Goal: Task Accomplishment & Management: Manage account settings

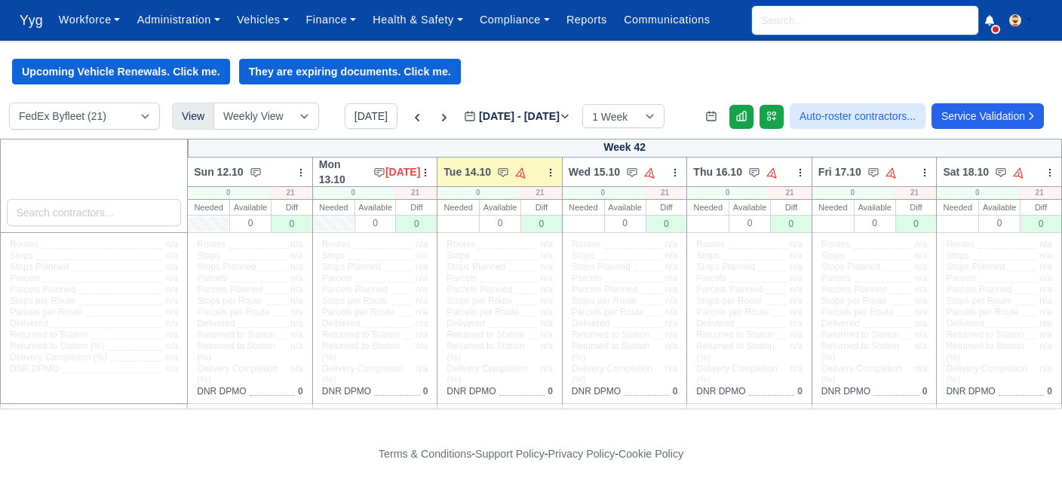
click at [791, 30] on input "search" at bounding box center [865, 20] width 226 height 29
type input "bot"
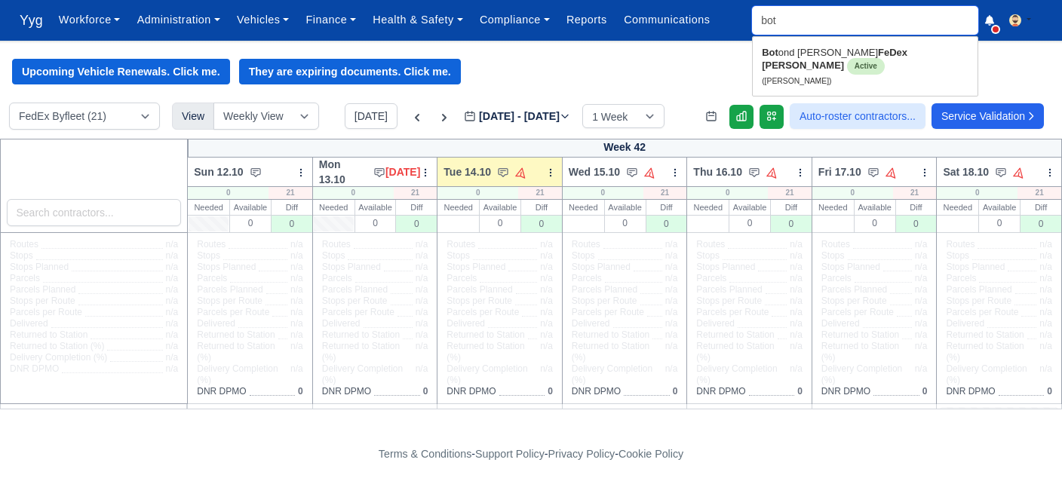
type input "botond Berde"
click at [845, 49] on strong "FeDex Crawley" at bounding box center [834, 59] width 146 height 24
type input "[PERSON_NAME]"
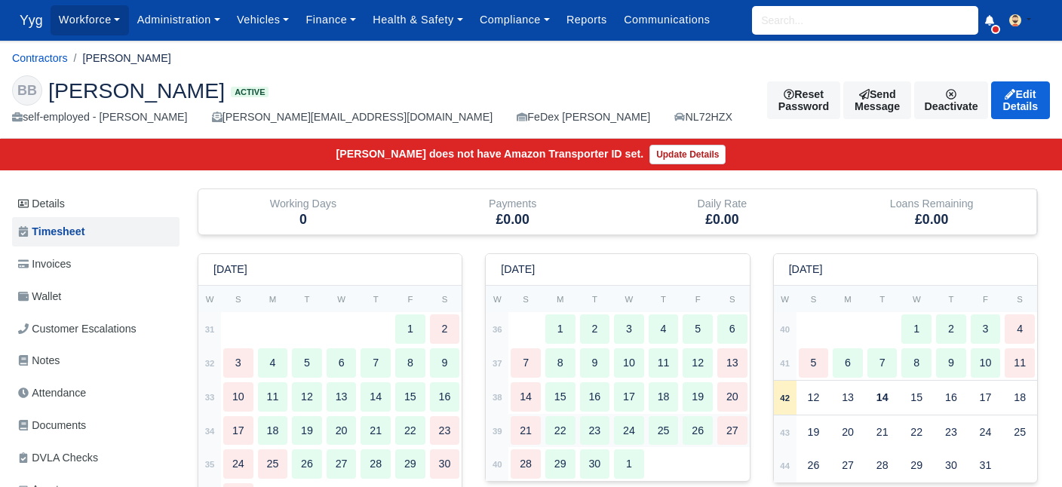
click at [548, 435] on div "22" at bounding box center [560, 430] width 30 height 29
type input "1"
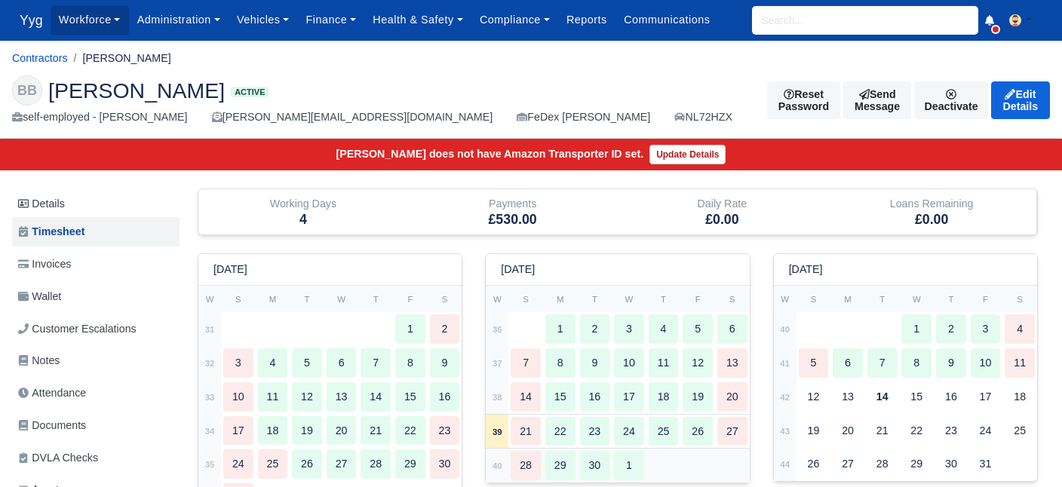
click at [532, 465] on div "28" at bounding box center [525, 465] width 30 height 29
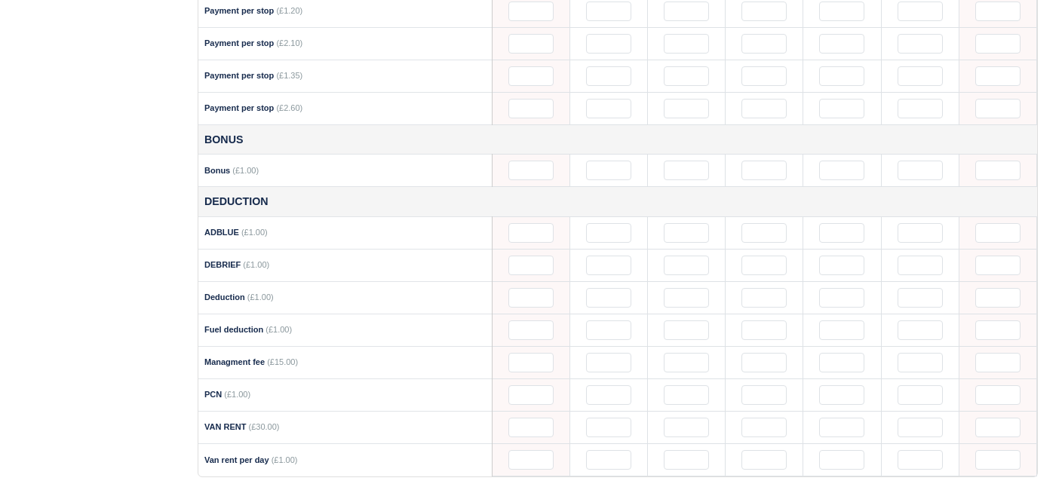
scroll to position [1339, 0]
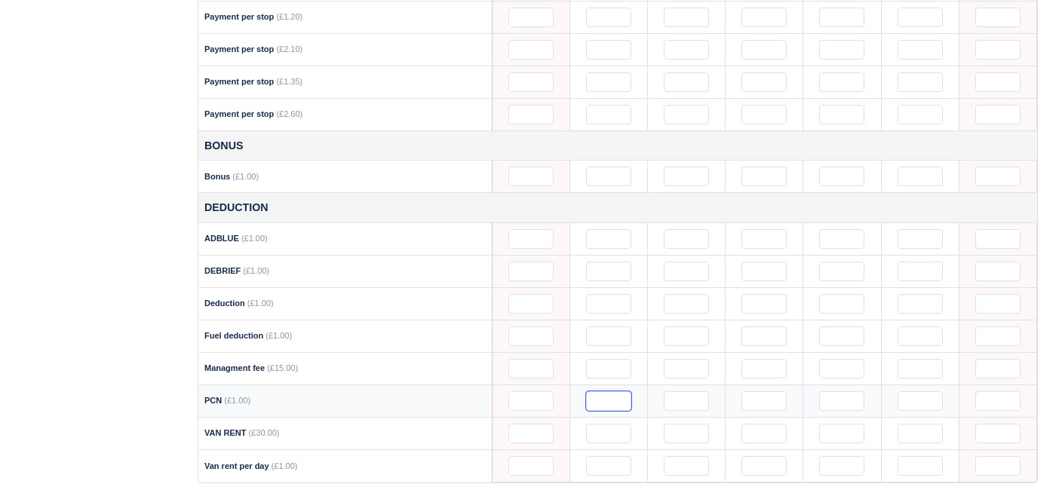
click at [607, 391] on input "text" at bounding box center [608, 401] width 45 height 20
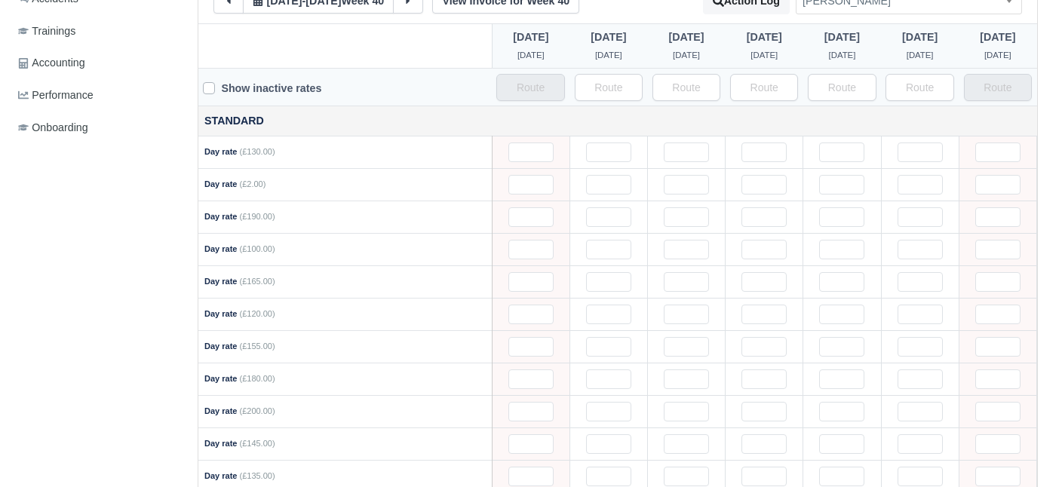
scroll to position [0, 0]
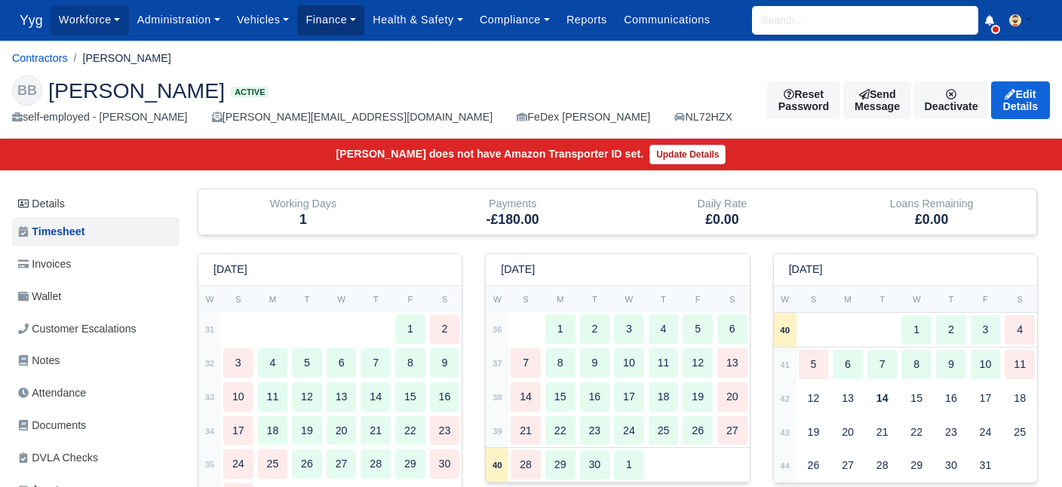
click at [331, 15] on link "Finance" at bounding box center [330, 19] width 67 height 29
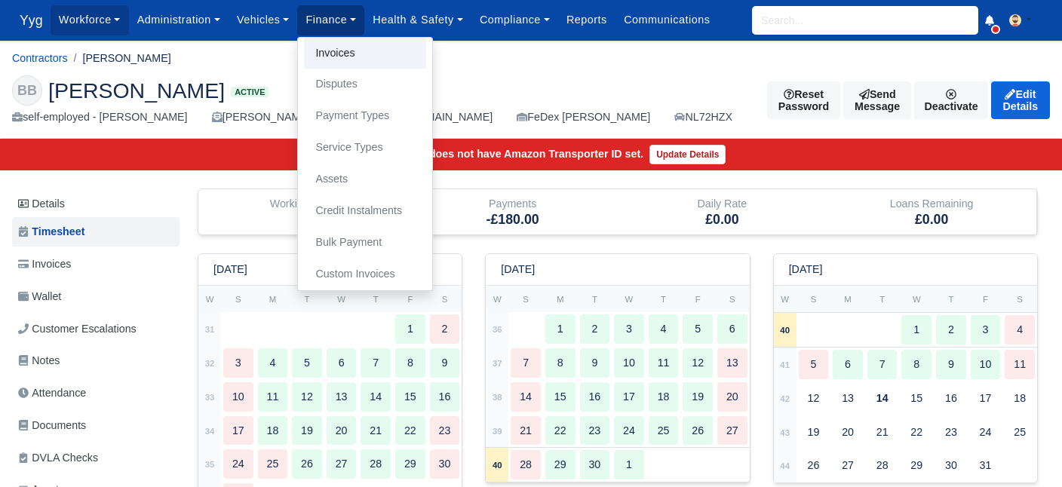
click at [346, 67] on link "Invoices" at bounding box center [365, 54] width 122 height 32
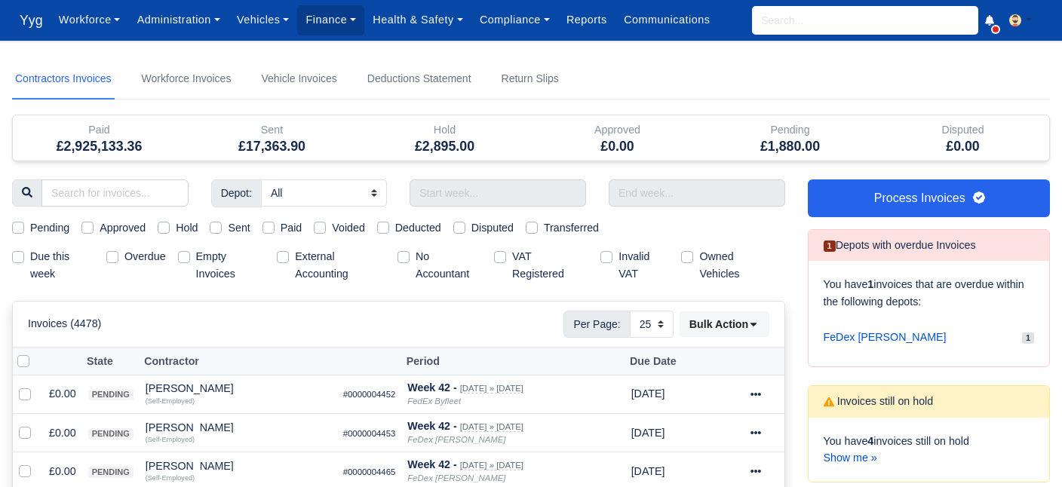
select select "25"
click at [333, 23] on link "Finance" at bounding box center [330, 19] width 67 height 29
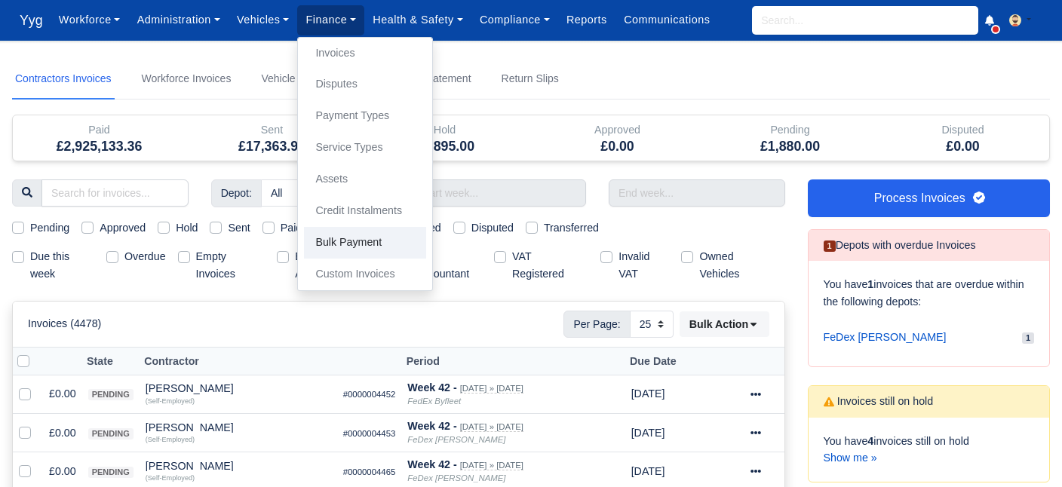
click at [377, 239] on link "Bulk Payment" at bounding box center [365, 243] width 122 height 32
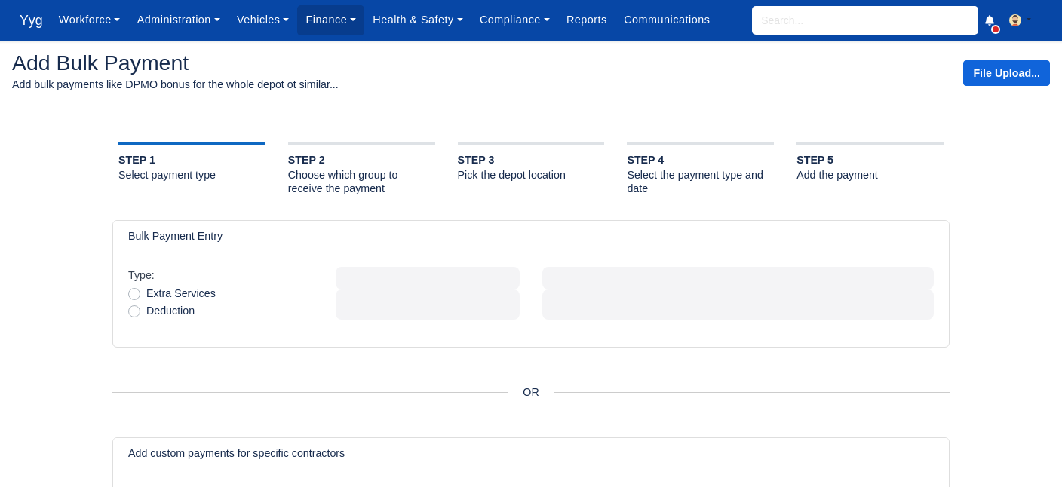
click at [146, 311] on label "Deduction" at bounding box center [170, 310] width 48 height 17
click at [136, 311] on input "Deduction" at bounding box center [134, 308] width 12 height 12
radio input "true"
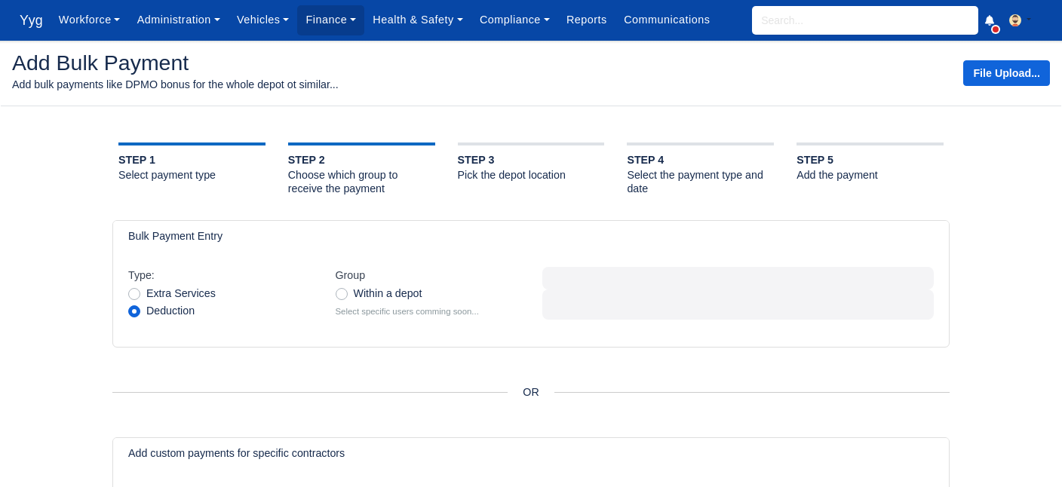
click at [354, 296] on label "Within a depot" at bounding box center [388, 293] width 69 height 17
click at [343, 296] on input "Within a depot" at bounding box center [342, 291] width 12 height 12
radio input "true"
select select
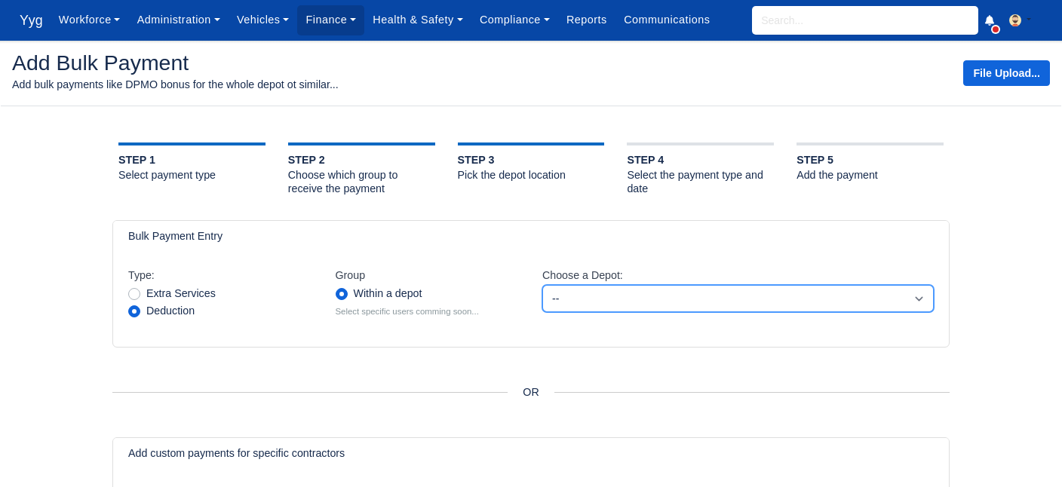
click at [542, 285] on select "-- DPD Crawley FedEx Byfleet FeDex Crawley Weygroup Byfleet" at bounding box center [737, 298] width 391 height 27
click option "FedEx Byfleet" at bounding box center [0, 0] width 0 height 0
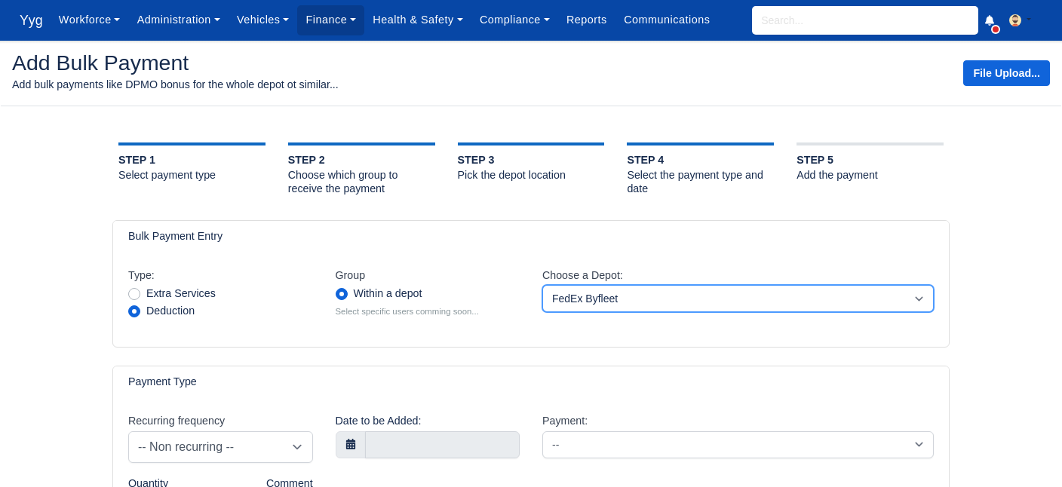
select select "2"
select select
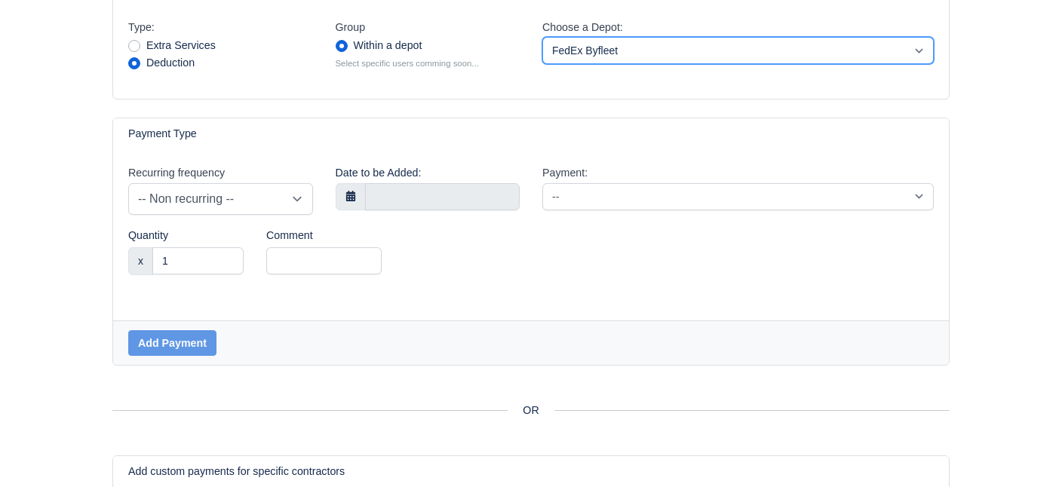
scroll to position [261, 0]
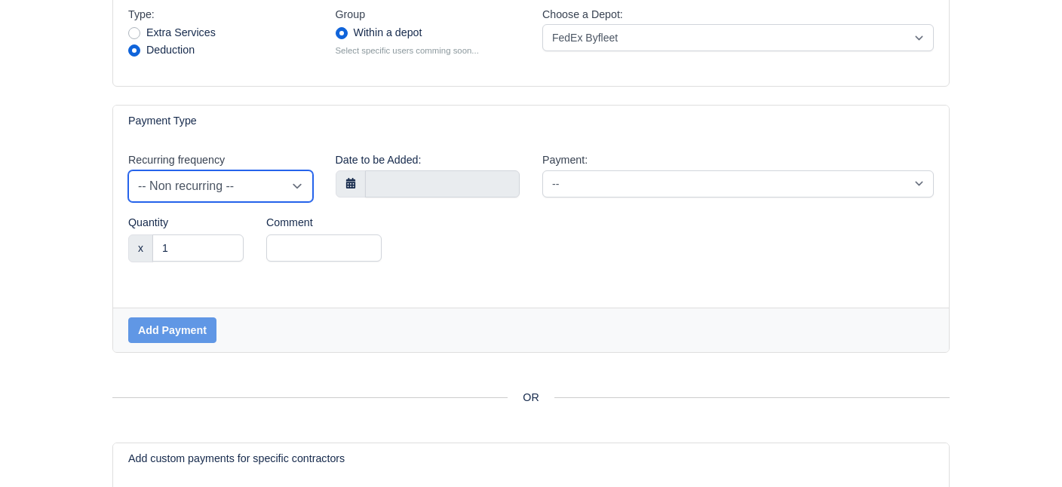
click at [128, 170] on select "-- Non recurring -- Daily Weekly Bi-weekly Monthly" at bounding box center [220, 186] width 185 height 32
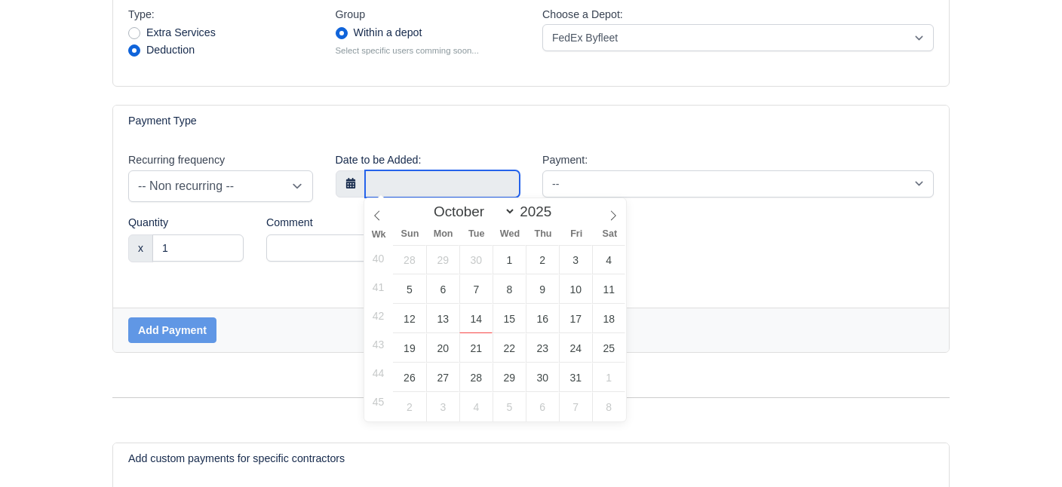
click at [406, 176] on input "text" at bounding box center [442, 183] width 155 height 27
select select "8"
click at [372, 215] on icon at bounding box center [377, 215] width 11 height 11
type input "28 September 2025"
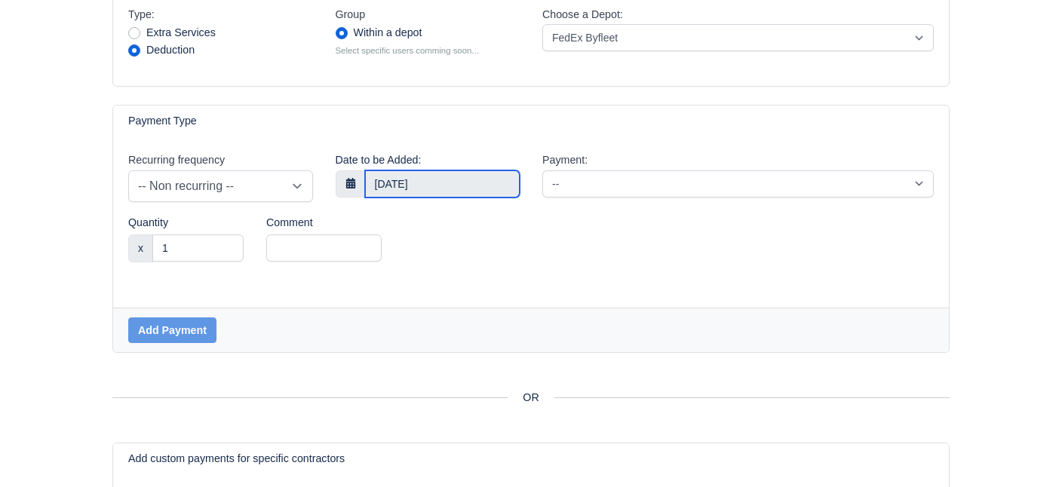
select select "2"
select select
select select "2"
select select
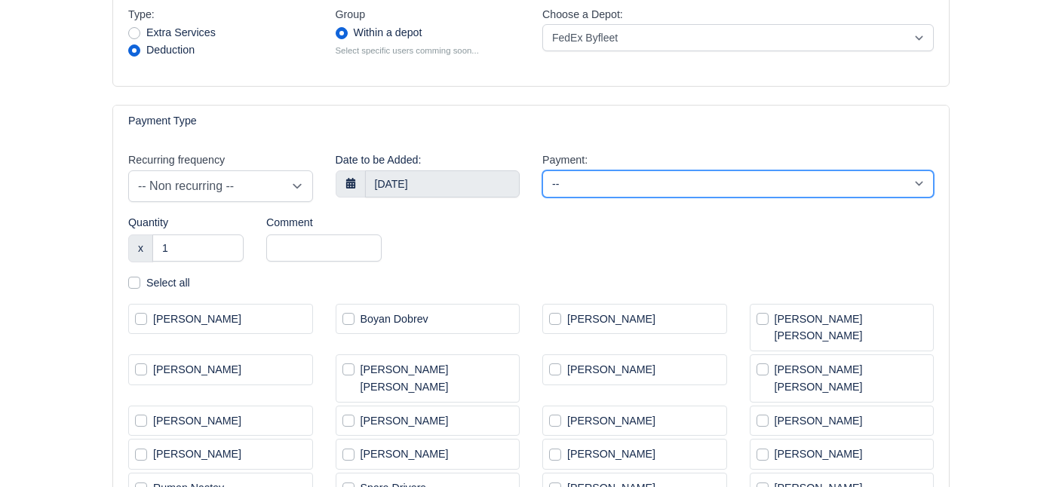
click at [542, 170] on select "-- ADBLUE (-£1.00) DEBRIEF (-£1.00) Deduction (-£1.00) Fuel deduction (-£1.00) …" at bounding box center [737, 183] width 391 height 27
select select "14"
click option "Managment fee (-£15.00)" at bounding box center [0, 0] width 0 height 0
select select "2"
select select
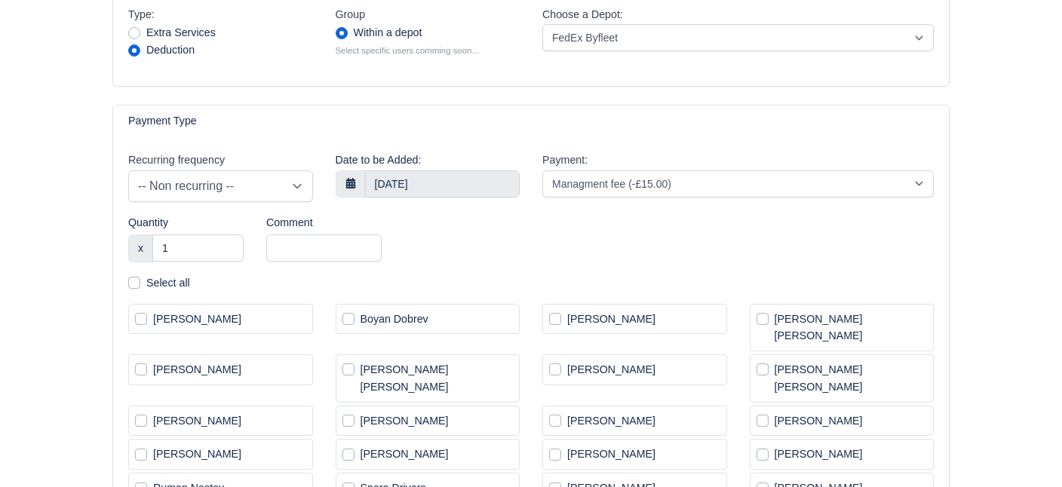
click at [146, 280] on label "Select all" at bounding box center [168, 282] width 44 height 17
click at [133, 280] on input "Select all" at bounding box center [134, 280] width 12 height 12
checkbox input "true"
select select "2"
select select
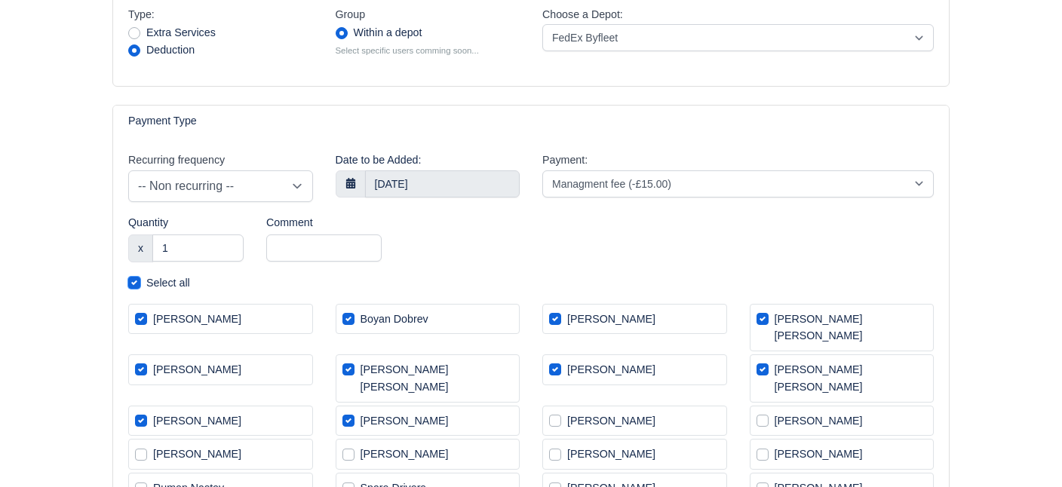
checkbox input "true"
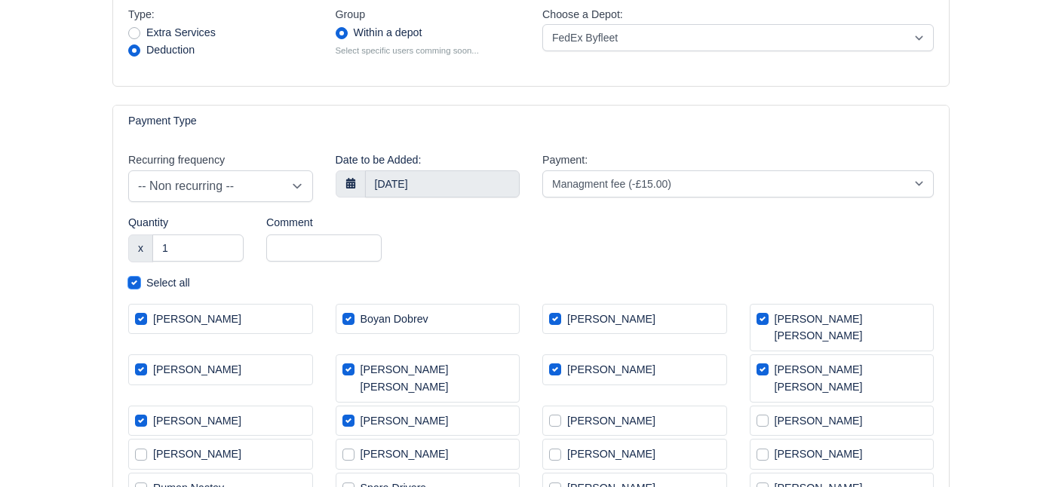
checkbox input "true"
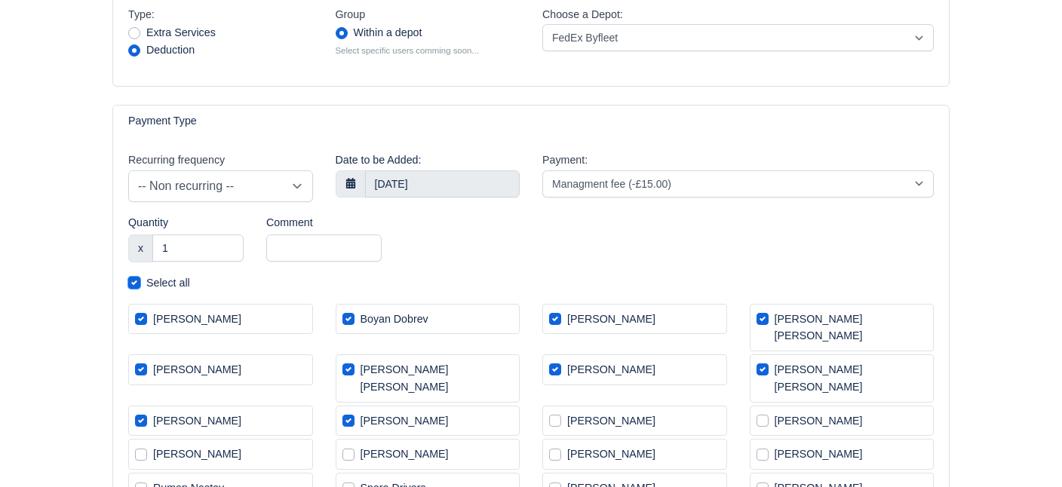
checkbox input "true"
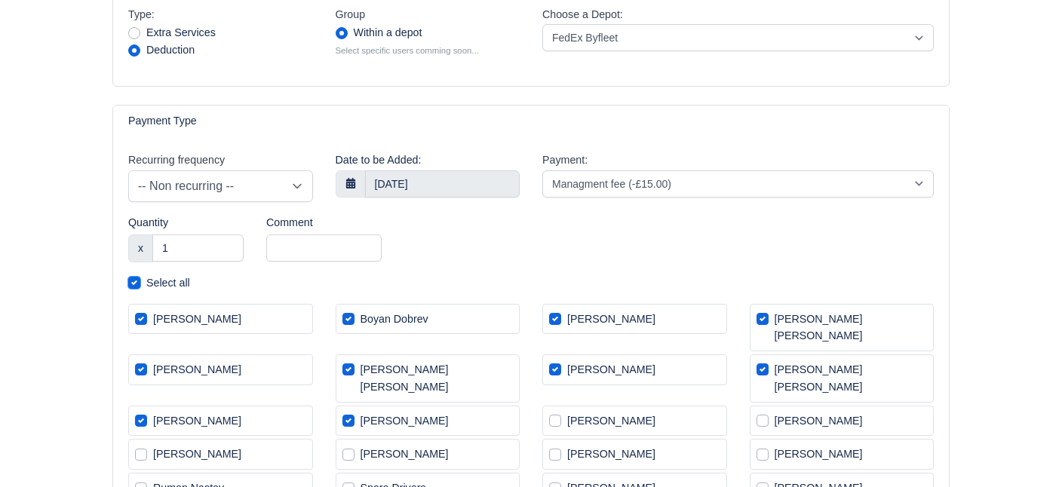
checkbox input "true"
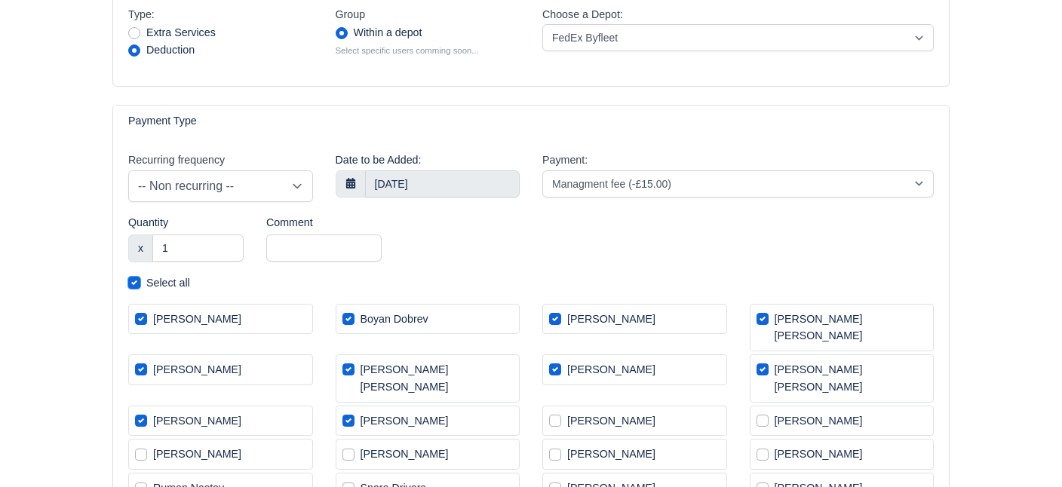
checkbox input "true"
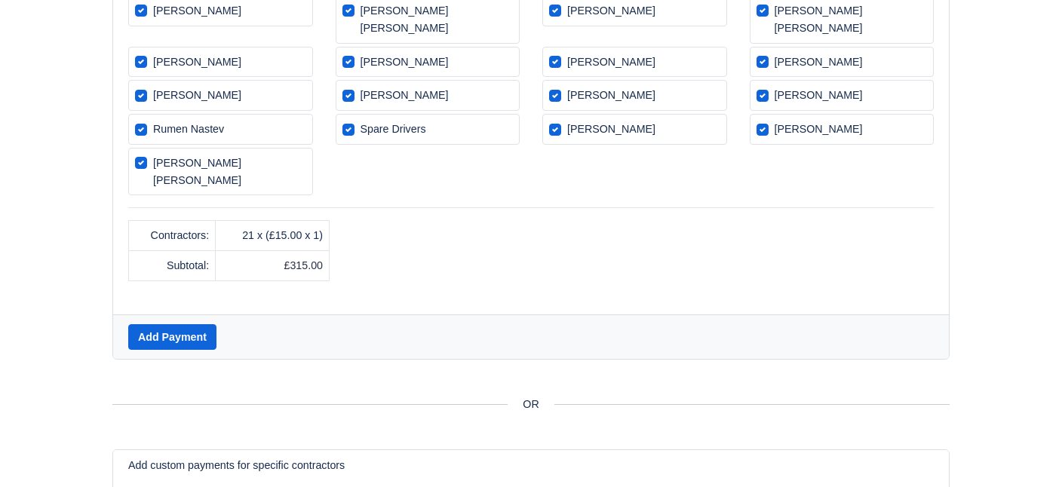
scroll to position [617, 0]
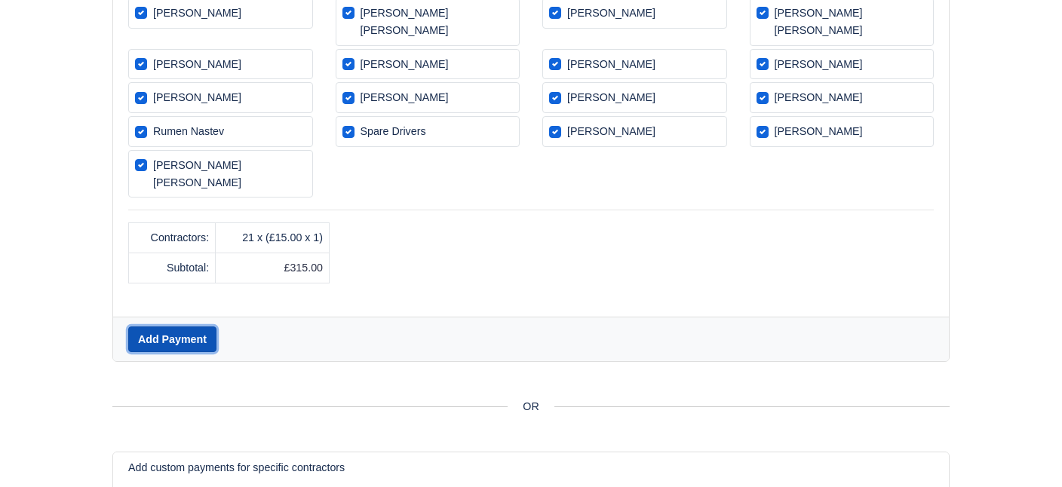
click at [194, 326] on button "Add Payment" at bounding box center [172, 339] width 88 height 26
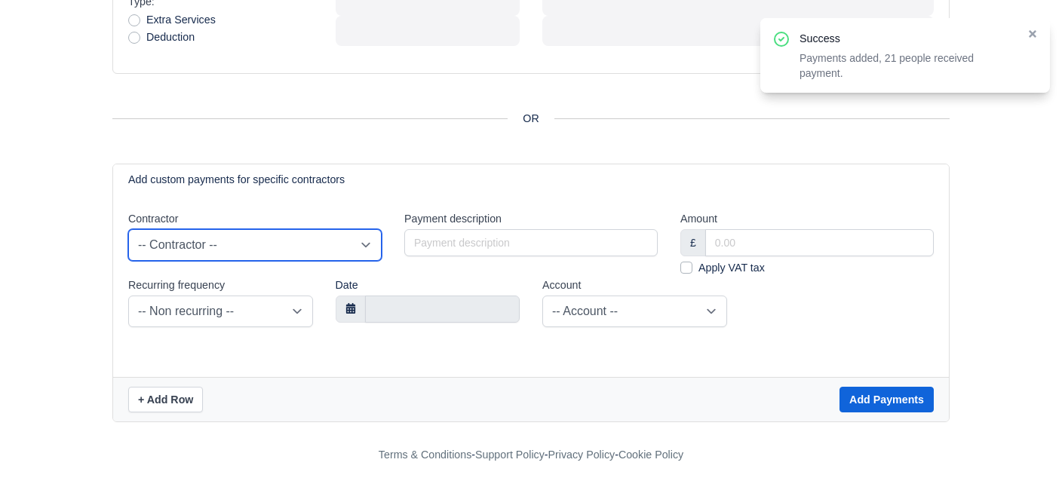
click at [128, 229] on select "-- Contractor -- Aleksandar Garev Bogdan Vacariu Botond Berde Boyan Dobrev Dana…" at bounding box center [254, 245] width 253 height 32
click at [608, 88] on div "Step 1 Select payment type Step 2 Choose which group to receive the payment Ste…" at bounding box center [530, 136] width 837 height 571
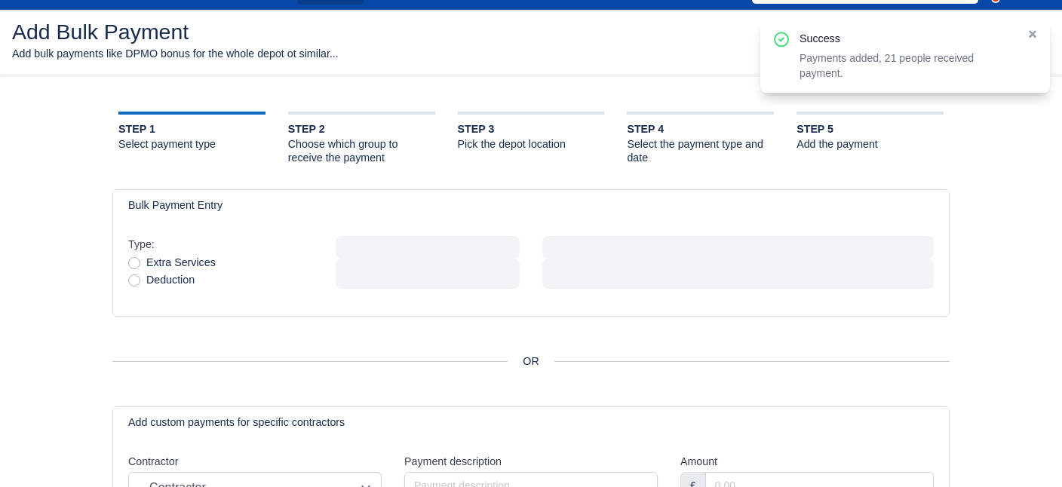
scroll to position [0, 0]
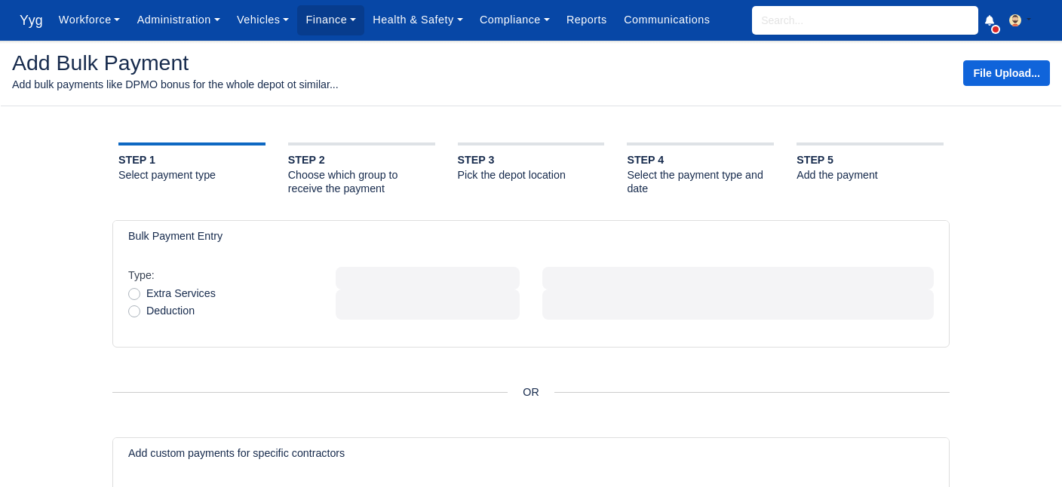
click at [146, 312] on label "Deduction" at bounding box center [170, 310] width 48 height 17
click at [134, 312] on input "Deduction" at bounding box center [134, 308] width 12 height 12
radio input "true"
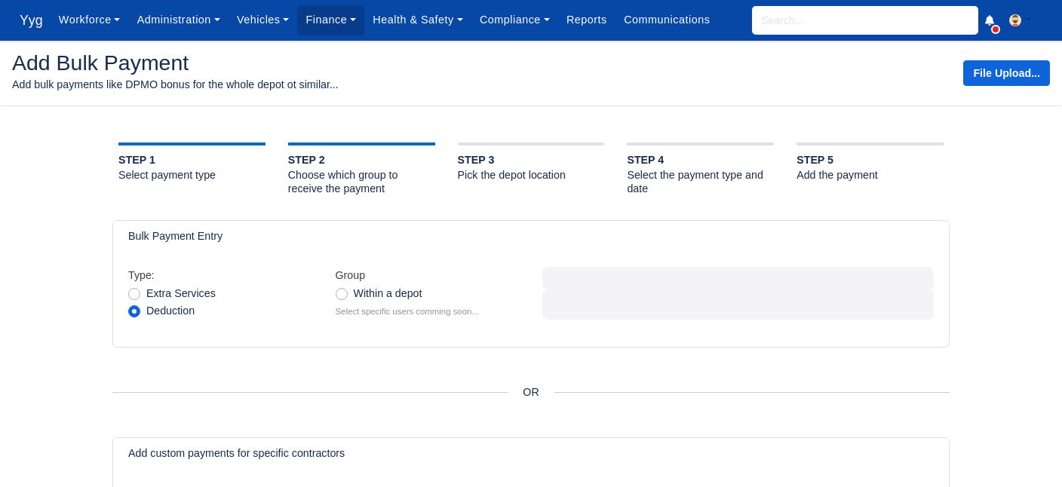
click at [354, 293] on label "Within a depot" at bounding box center [388, 293] width 69 height 17
click at [343, 293] on input "Within a depot" at bounding box center [342, 291] width 12 height 12
radio input "true"
select select
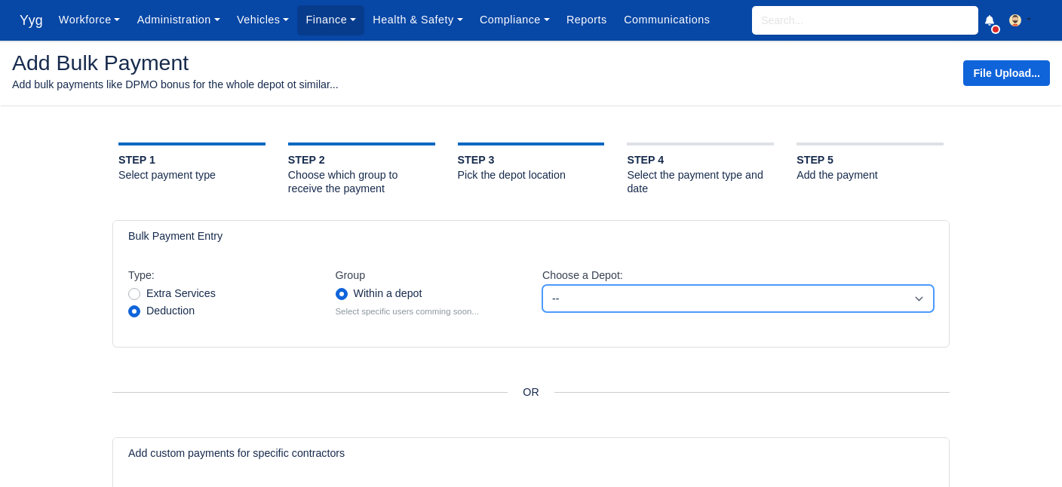
click at [542, 285] on select "-- DPD Crawley FedEx Byfleet FeDex Crawley Weygroup Byfleet" at bounding box center [737, 298] width 391 height 27
click option "FeDex [PERSON_NAME]" at bounding box center [0, 0] width 0 height 0
select select "3"
select select
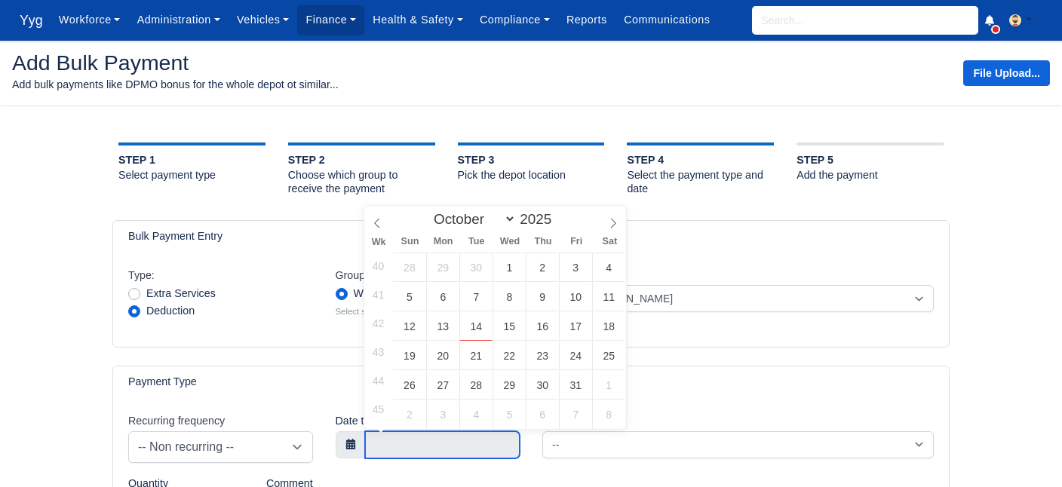
click at [399, 445] on input "text" at bounding box center [442, 444] width 155 height 27
select select "8"
click at [385, 231] on span at bounding box center [377, 219] width 26 height 26
type input "28 September 2025"
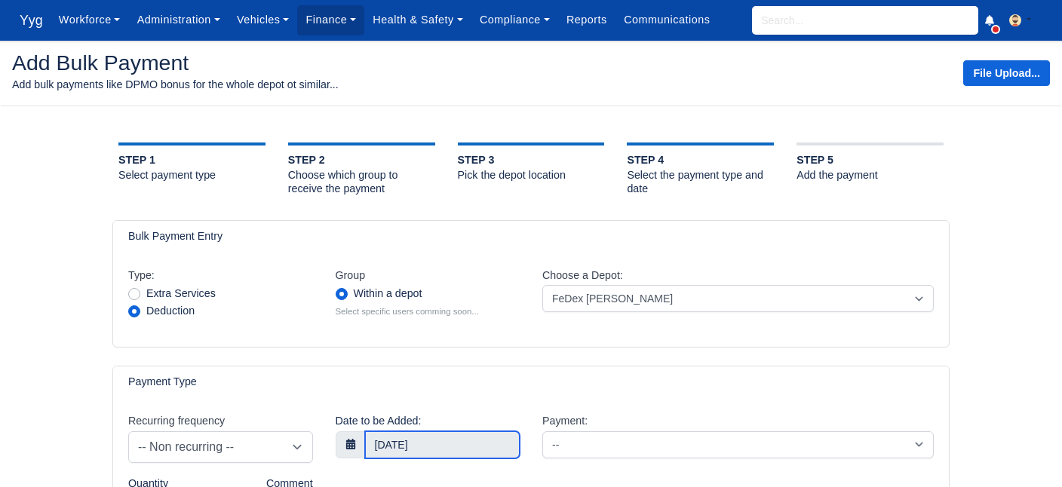
select select "3"
select select
select select "3"
select select
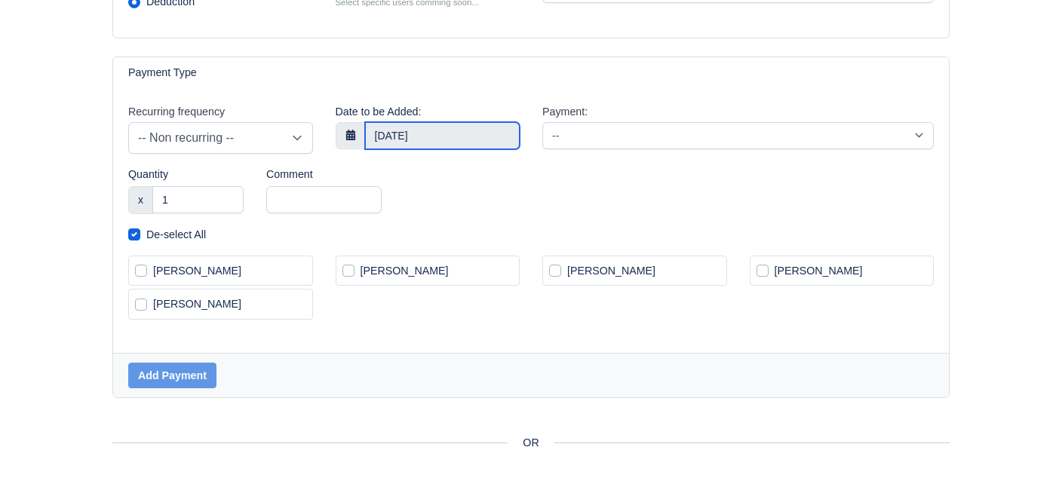
scroll to position [308, 0]
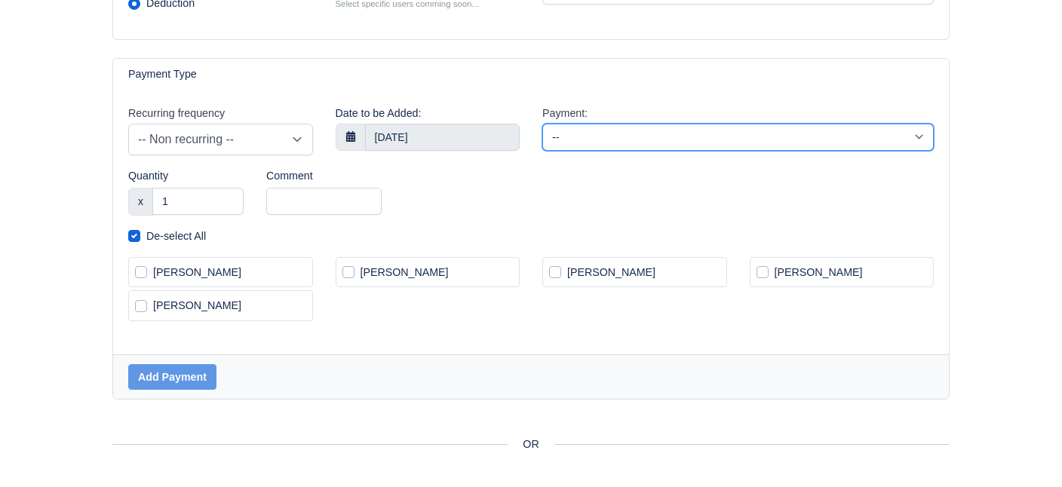
click at [542, 124] on select "-- ADBLUE (-£1.00) DEBRIEF (-£1.00) Deduction (-£1.00) Fuel deduction (-£1.00) …" at bounding box center [737, 137] width 391 height 27
select select "14"
click option "Managment fee (-£15.00)" at bounding box center [0, 0] width 0 height 0
select select "3"
select select
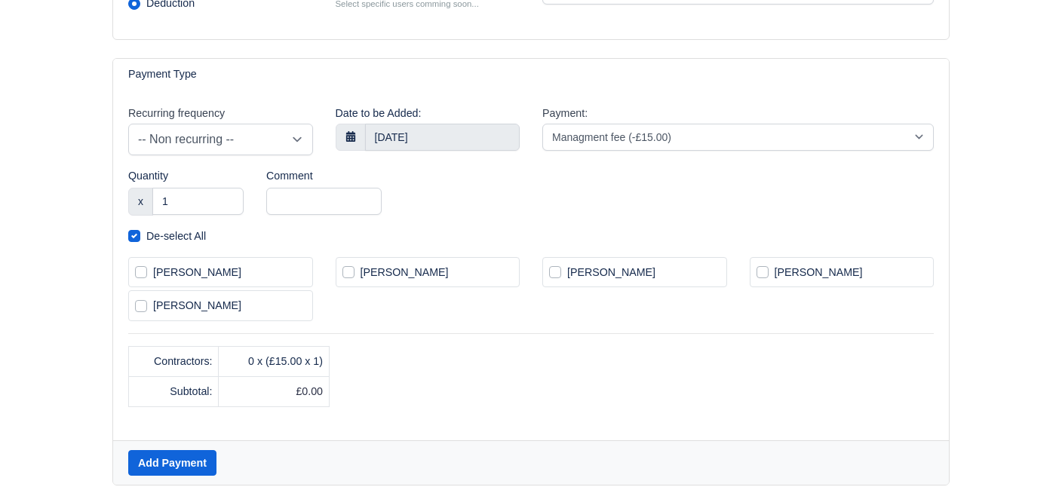
click at [146, 230] on label "De-select All" at bounding box center [176, 236] width 60 height 17
click at [130, 230] on input "De-select All" at bounding box center [134, 234] width 12 height 12
checkbox input "false"
select select "3"
select select
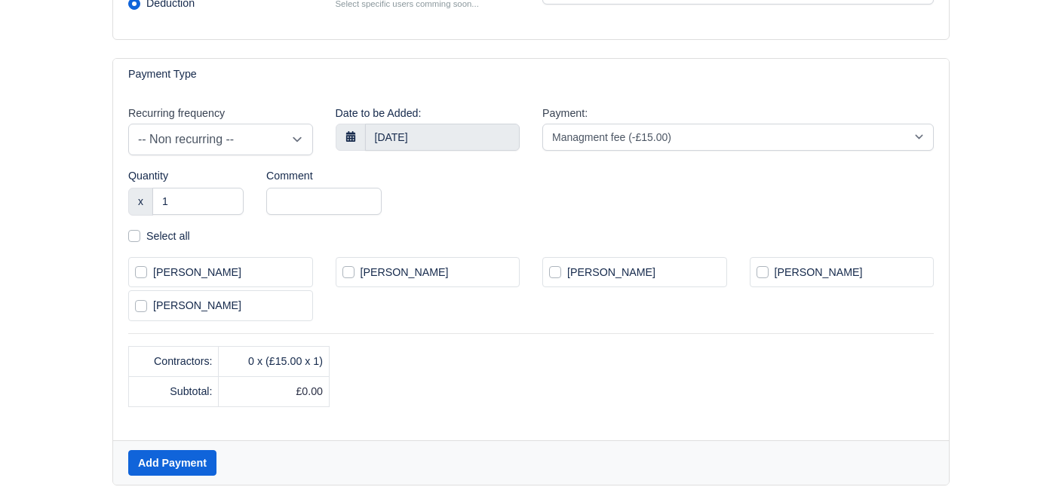
click at [146, 230] on label "Select all" at bounding box center [168, 236] width 44 height 17
click at [130, 230] on input "Select all" at bounding box center [134, 234] width 12 height 12
checkbox input "true"
select select "3"
select select
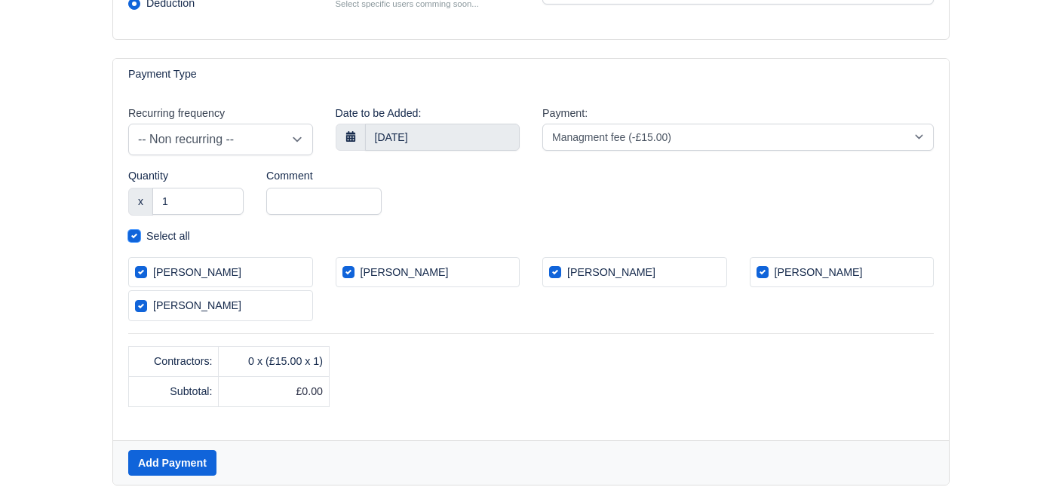
checkbox input "true"
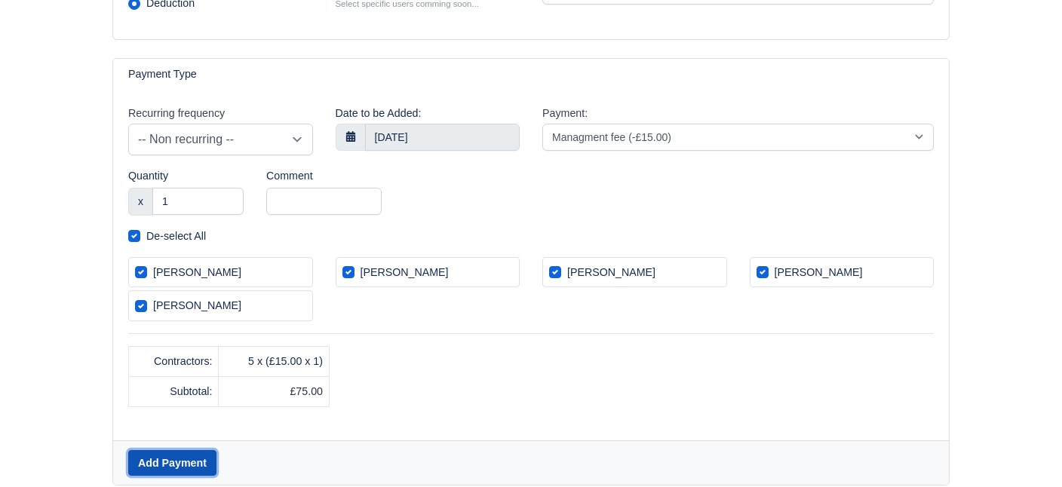
click at [196, 461] on button "Add Payment" at bounding box center [172, 463] width 88 height 26
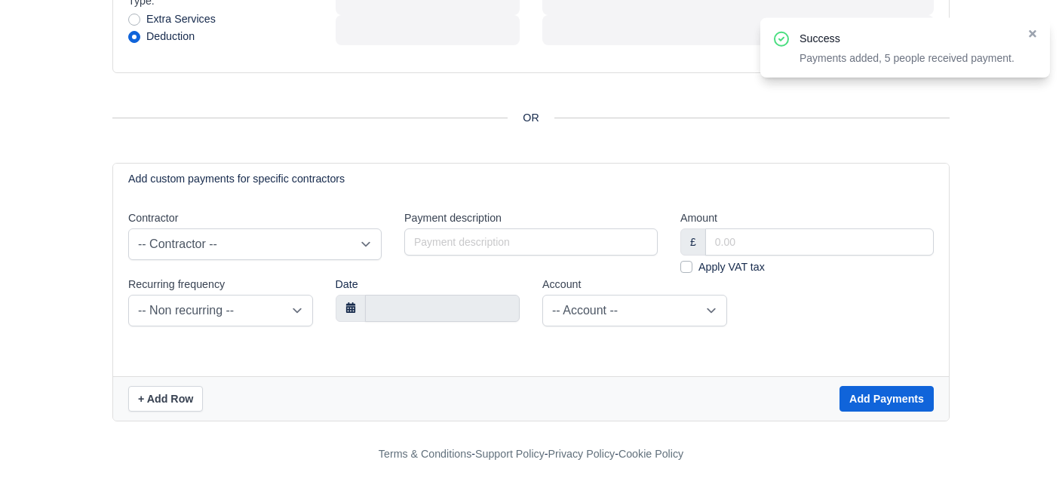
radio input "false"
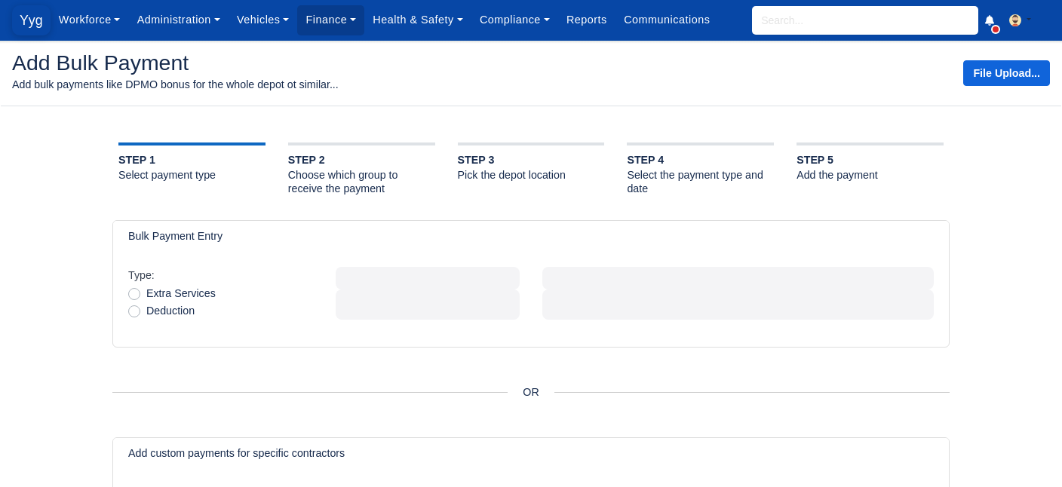
click at [30, 14] on span "Yyg" at bounding box center [31, 20] width 38 height 30
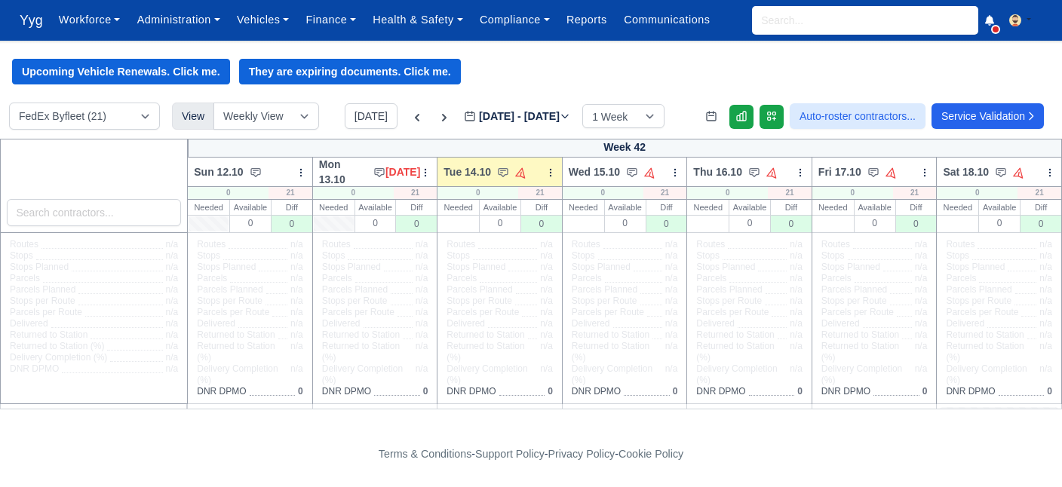
click at [1061, 67] on div "Upcoming Vehicle Renewals. Click me. They are expiring documents. Click me." at bounding box center [531, 72] width 1062 height 26
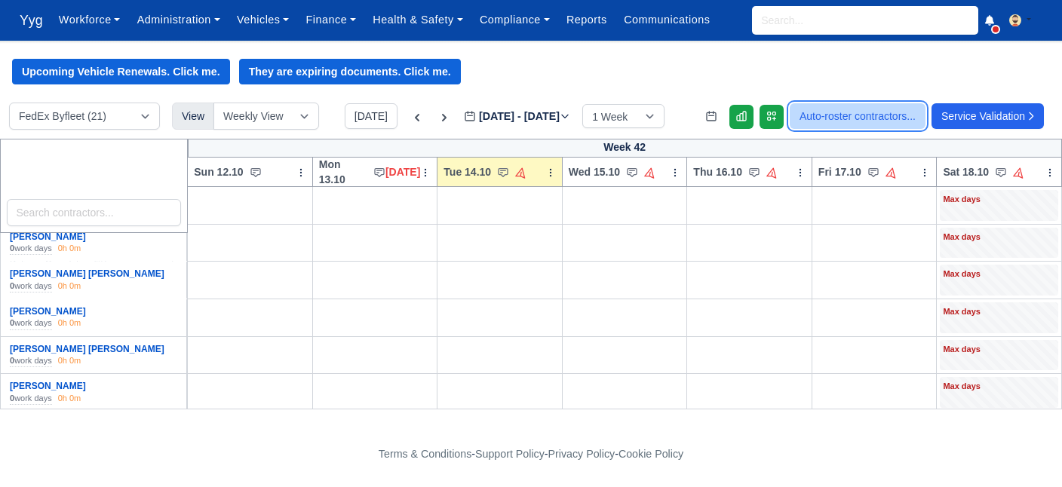
click at [820, 120] on button "Auto-roster contractors..." at bounding box center [857, 116] width 136 height 26
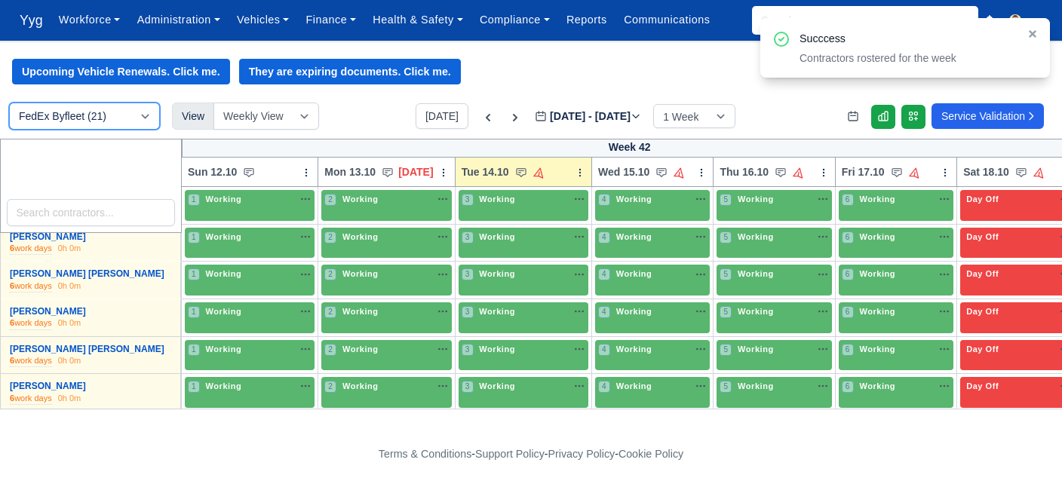
click at [9, 103] on select "FedEx Byfleet (21) FeDex Crawley (5)" at bounding box center [84, 116] width 151 height 27
select select "3"
click option "FeDex Crawley (5)" at bounding box center [0, 0] width 0 height 0
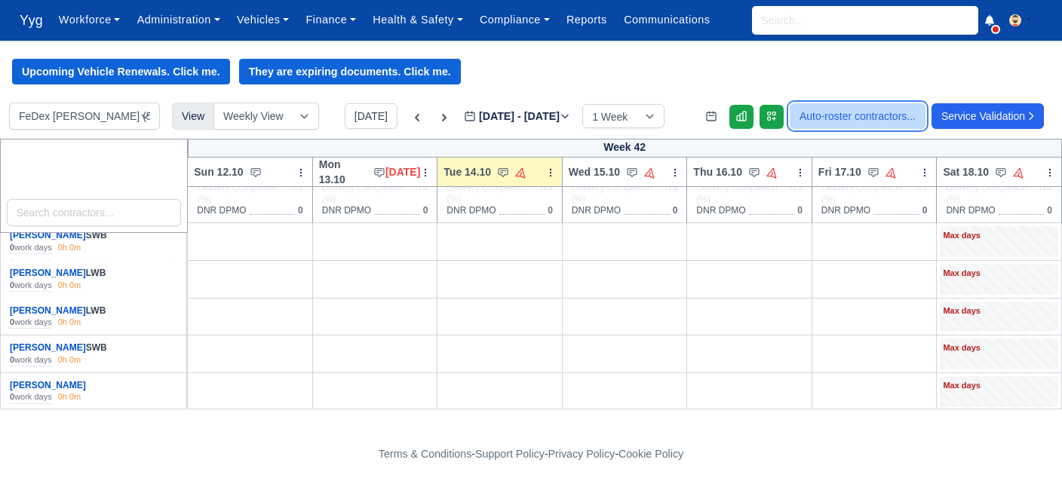
click at [824, 124] on button "Auto-roster contractors..." at bounding box center [857, 116] width 136 height 26
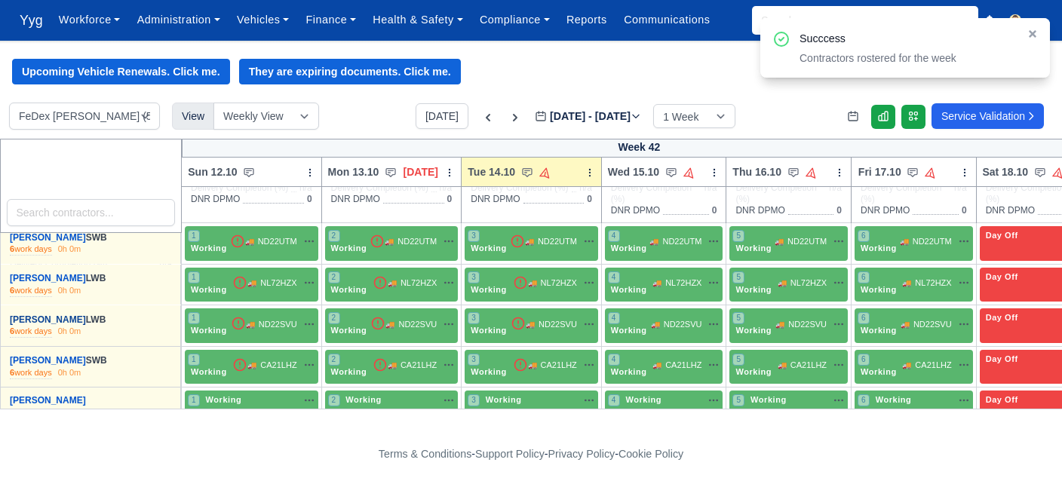
click at [50, 319] on link "[PERSON_NAME]" at bounding box center [48, 319] width 76 height 11
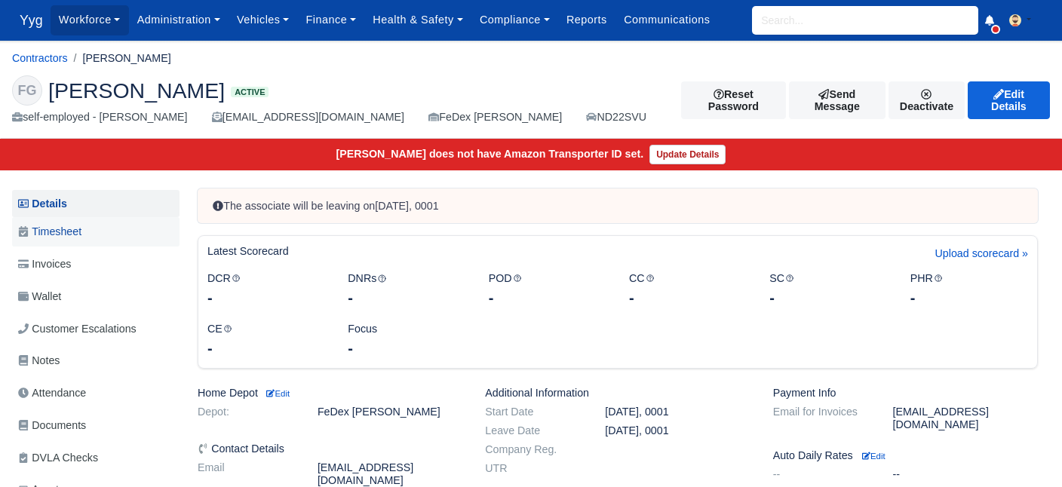
click at [66, 227] on span "Timesheet" at bounding box center [49, 231] width 63 height 17
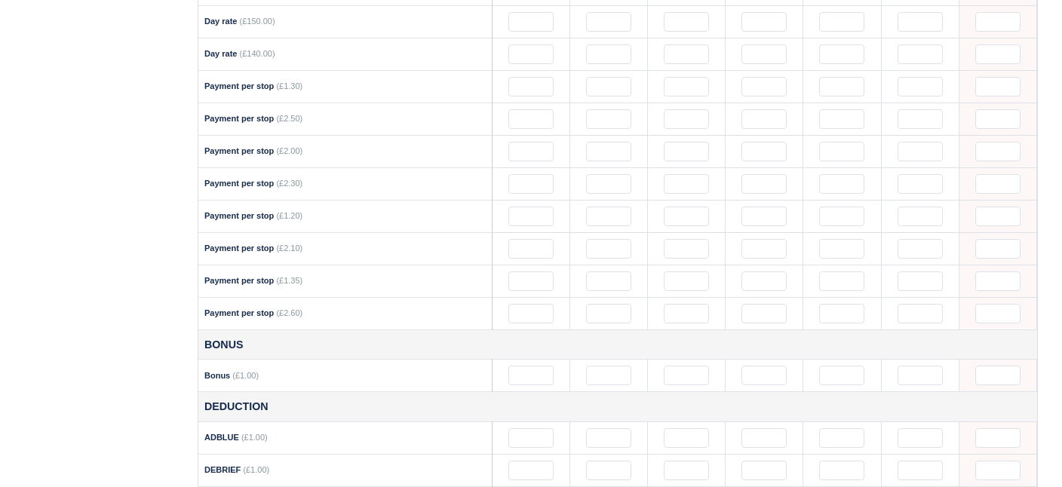
scroll to position [101, 0]
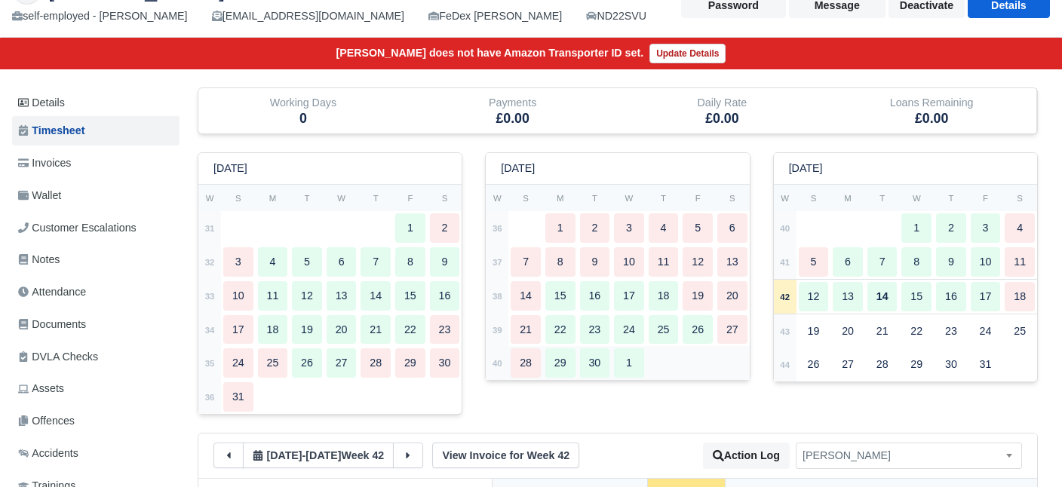
click at [556, 364] on div "29" at bounding box center [560, 362] width 30 height 29
